Goal: Transaction & Acquisition: Purchase product/service

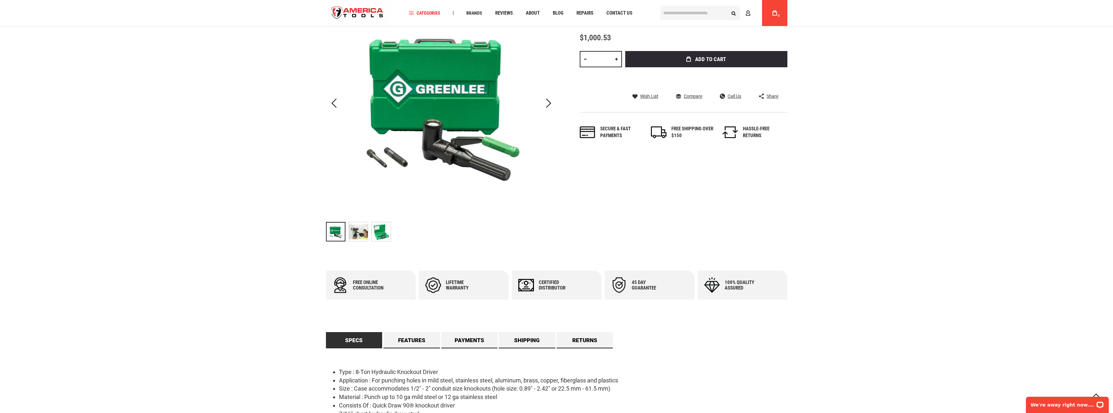
scroll to position [97, 0]
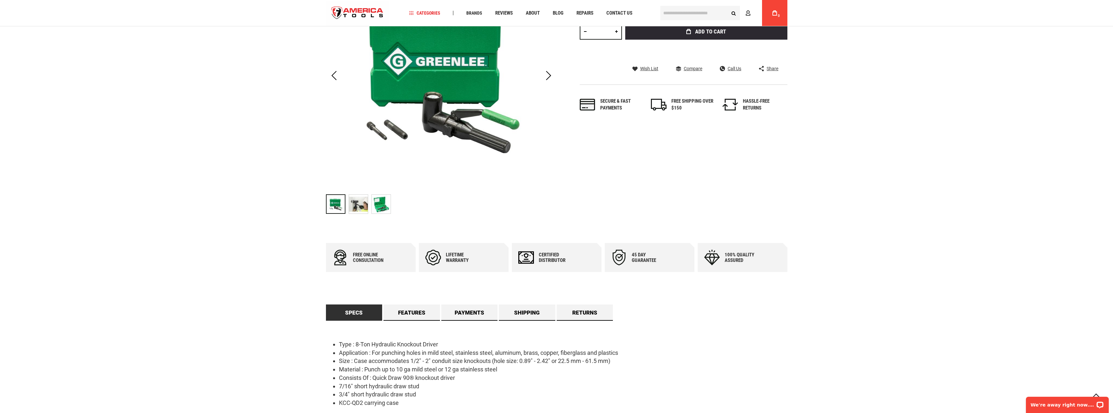
click at [453, 257] on div "Lifetime warranty" at bounding box center [465, 257] width 39 height 11
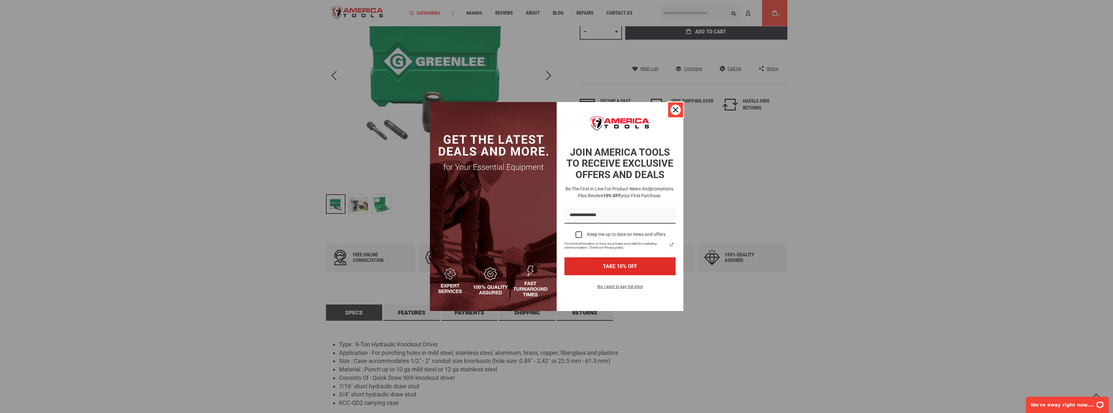
click at [679, 106] on button "Close" at bounding box center [676, 110] width 16 height 16
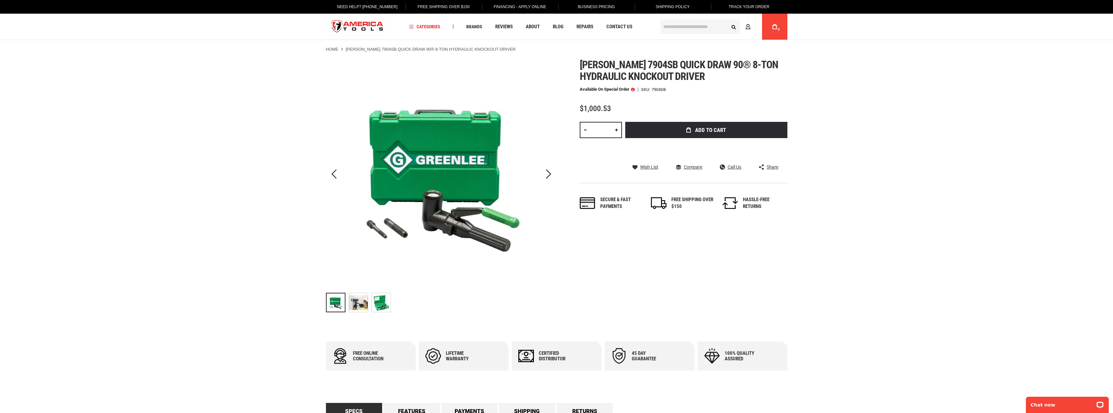
click at [614, 131] on link at bounding box center [616, 130] width 11 height 16
type input "*"
click at [364, 297] on img "GREENLEE 7904SB QUICK DRAW 90® 8-TON HYDRAULIC KNOCKOUT DRIVER" at bounding box center [358, 302] width 19 height 19
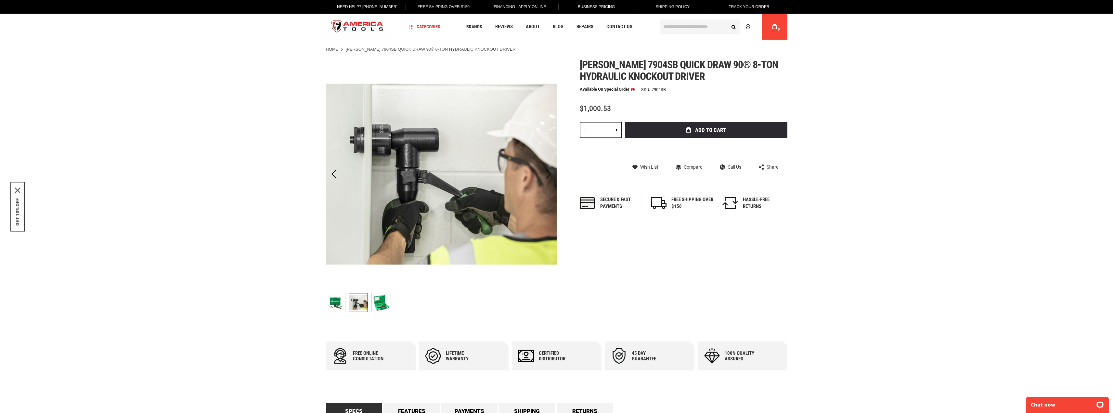
click at [378, 305] on img "GREENLEE 7904SB QUICK DRAW 90® 8-TON HYDRAULIC KNOCKOUT DRIVER" at bounding box center [381, 302] width 19 height 19
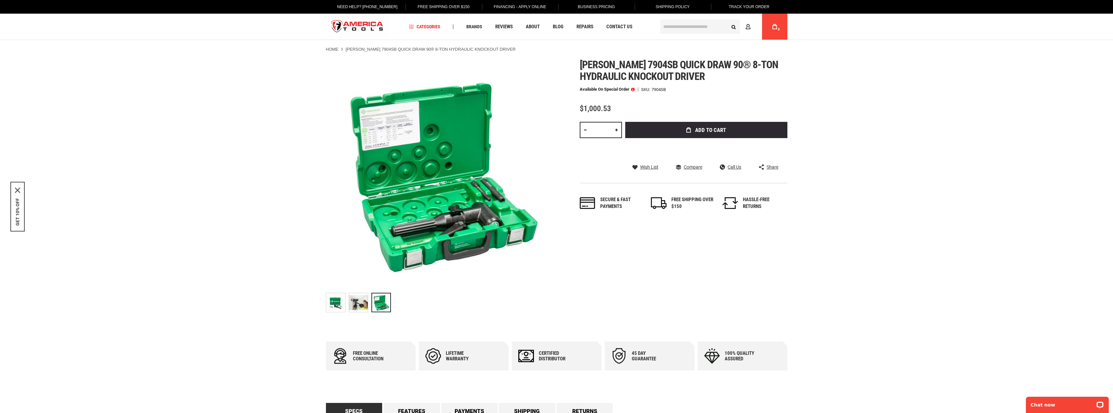
click at [632, 89] on span at bounding box center [633, 89] width 4 height 5
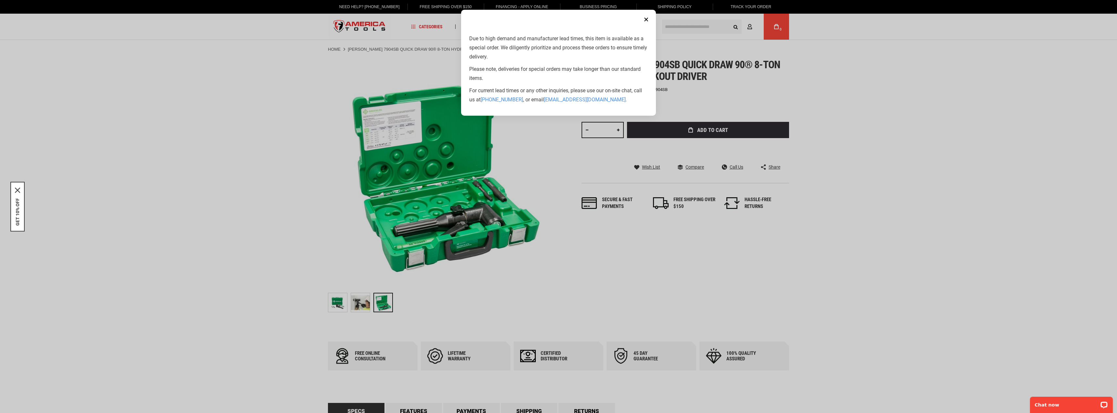
click at [645, 17] on button "Close" at bounding box center [646, 19] width 13 height 13
